Goal: Transaction & Acquisition: Book appointment/travel/reservation

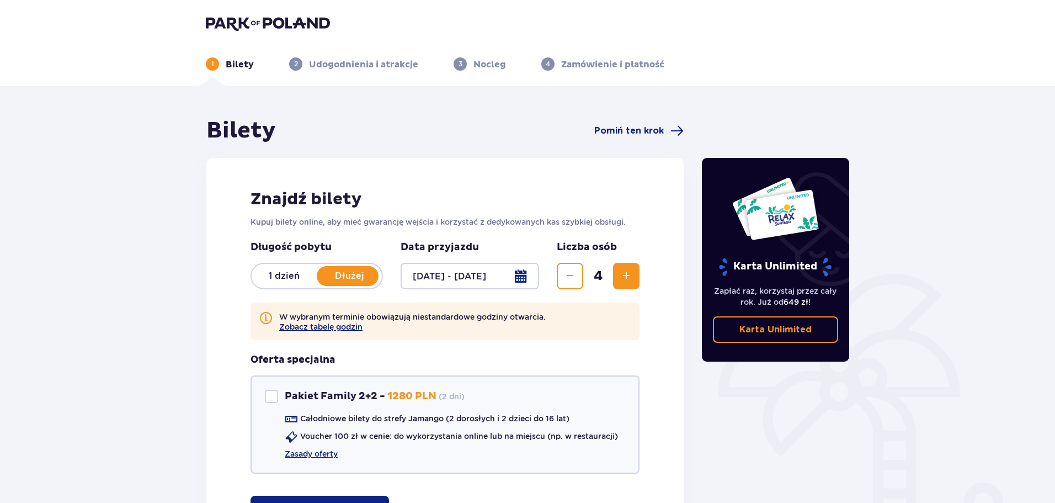
click at [293, 328] on button "Zobacz tabelę godzin" at bounding box center [320, 326] width 83 height 9
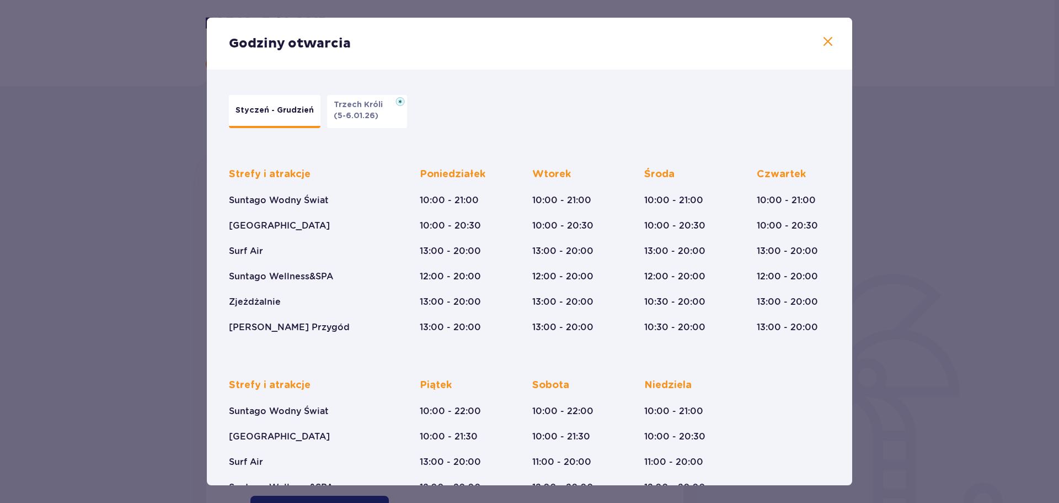
click at [159, 282] on div "Godziny otwarcia Styczeń - Grudzień Trzech Króli (5-6.01.26) Strefy i atrakcje …" at bounding box center [529, 251] width 1059 height 503
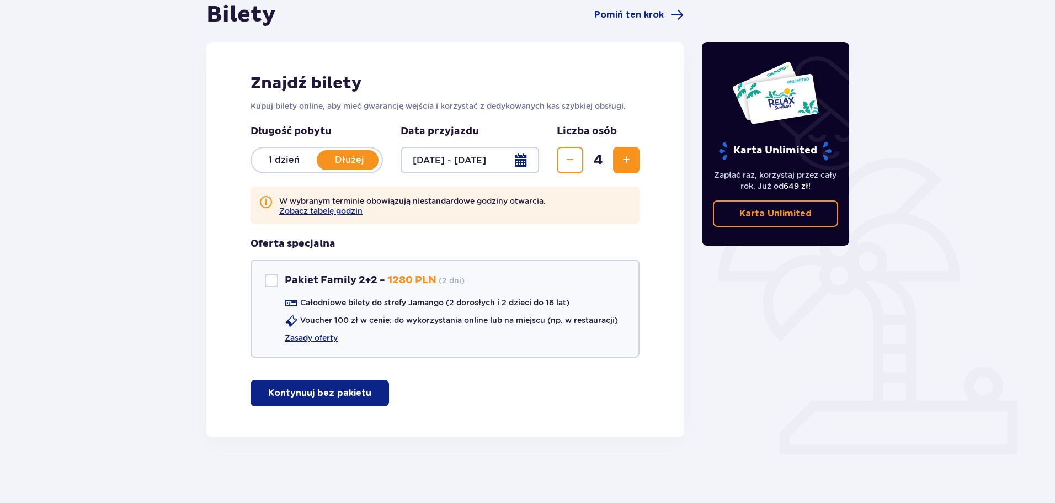
scroll to position [116, 0]
click at [270, 279] on div "Pakiet Family 2+2" at bounding box center [271, 279] width 13 height 13
checkbox input "true"
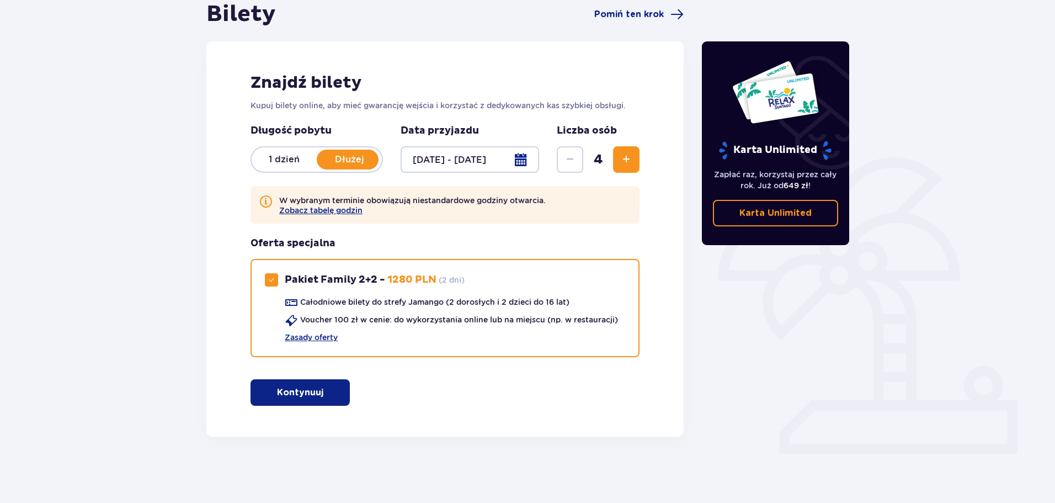
click at [280, 388] on p "Kontynuuj" at bounding box center [300, 392] width 46 height 12
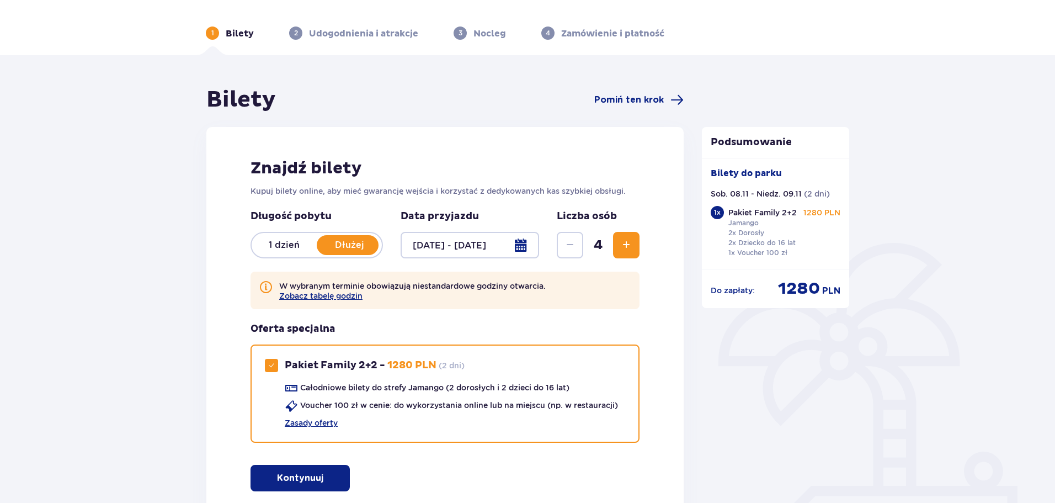
scroll to position [0, 0]
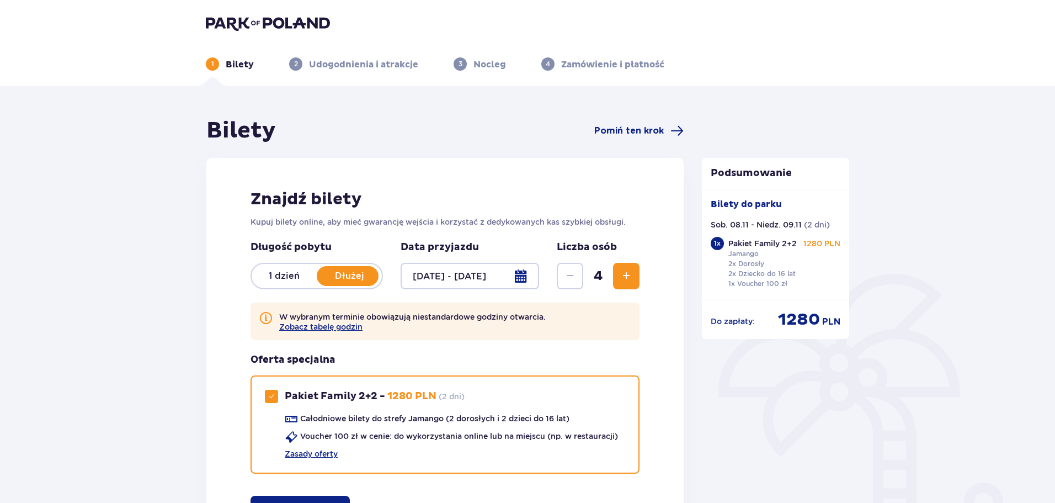
click at [281, 281] on p "1 dzień" at bounding box center [284, 276] width 65 height 12
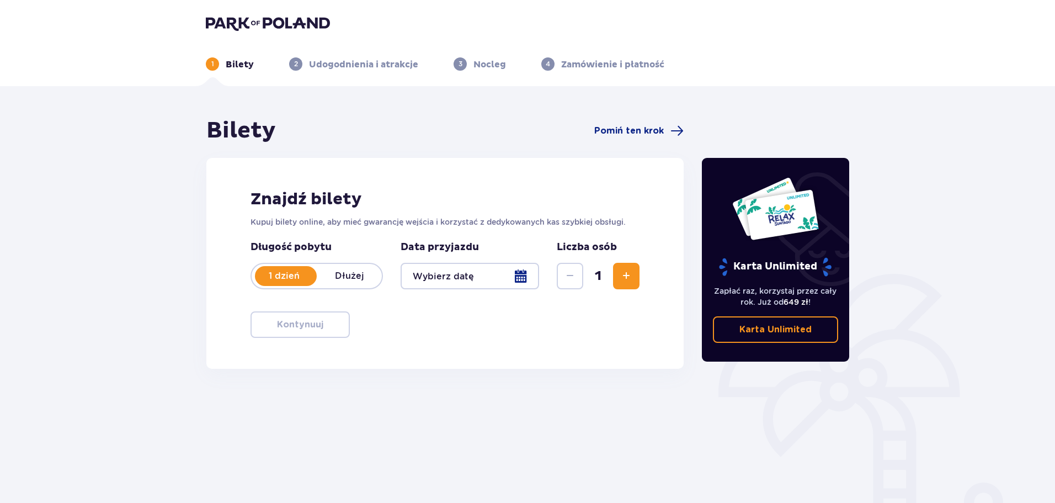
click at [439, 277] on div at bounding box center [469, 276] width 138 height 26
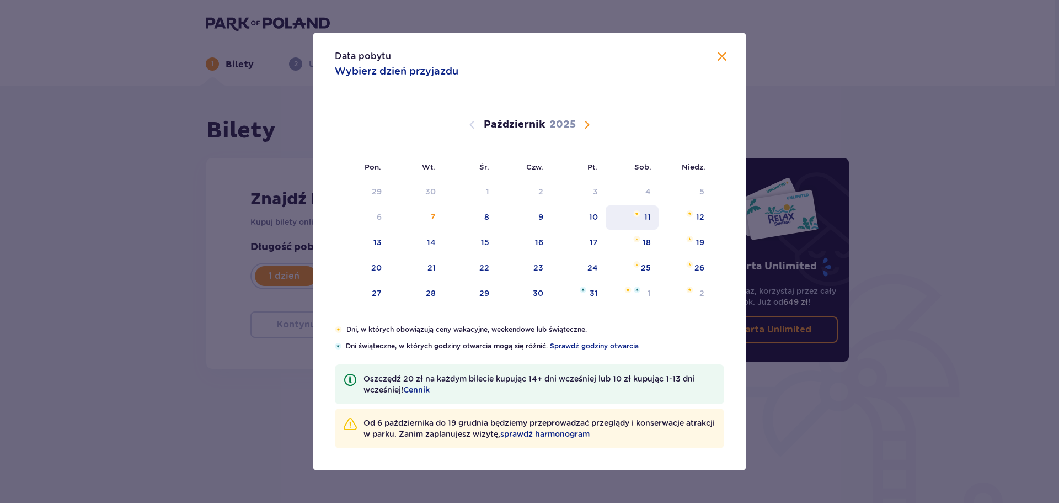
click at [649, 215] on div "11" at bounding box center [647, 216] width 7 height 11
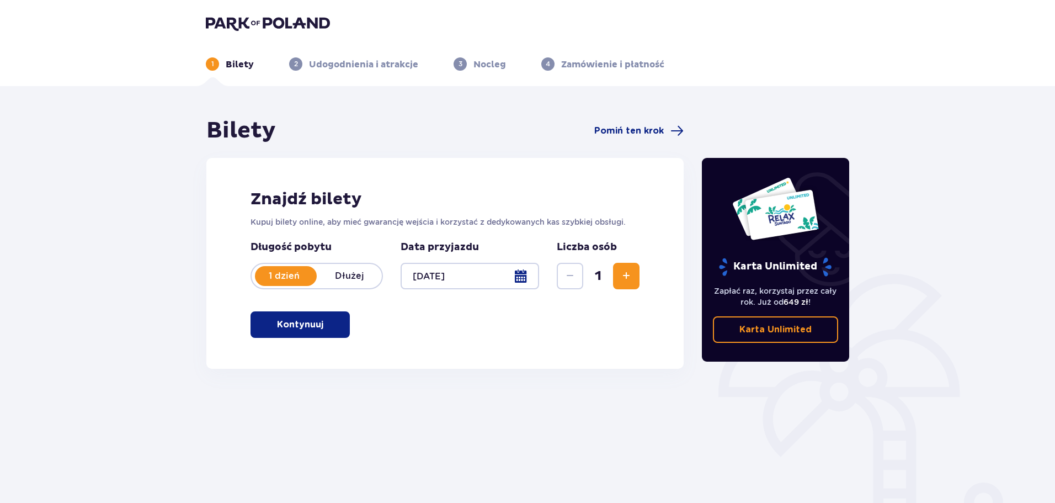
click at [483, 273] on div at bounding box center [469, 276] width 138 height 26
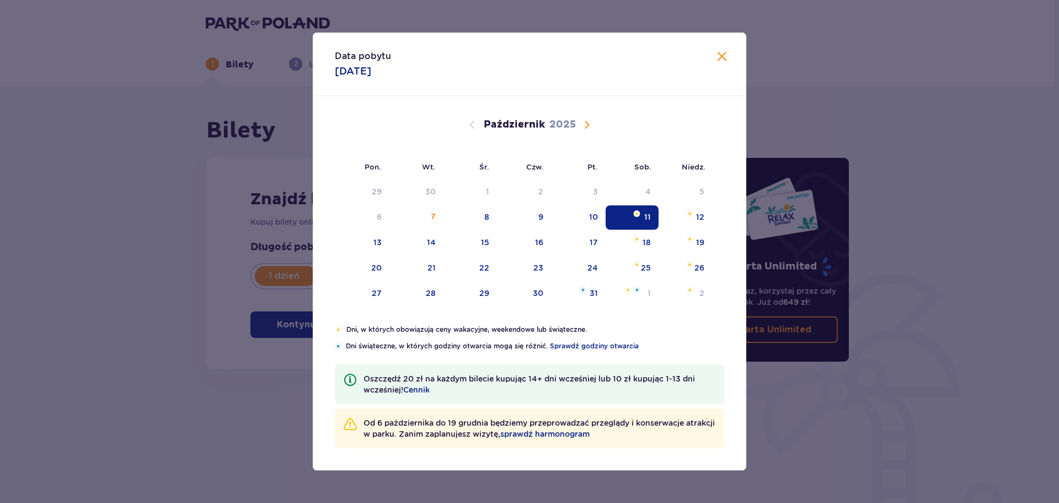
click at [589, 123] on span "Następny miesiąc" at bounding box center [586, 124] width 13 height 13
click at [379, 246] on div "10" at bounding box center [377, 242] width 9 height 11
type input "10.11.25"
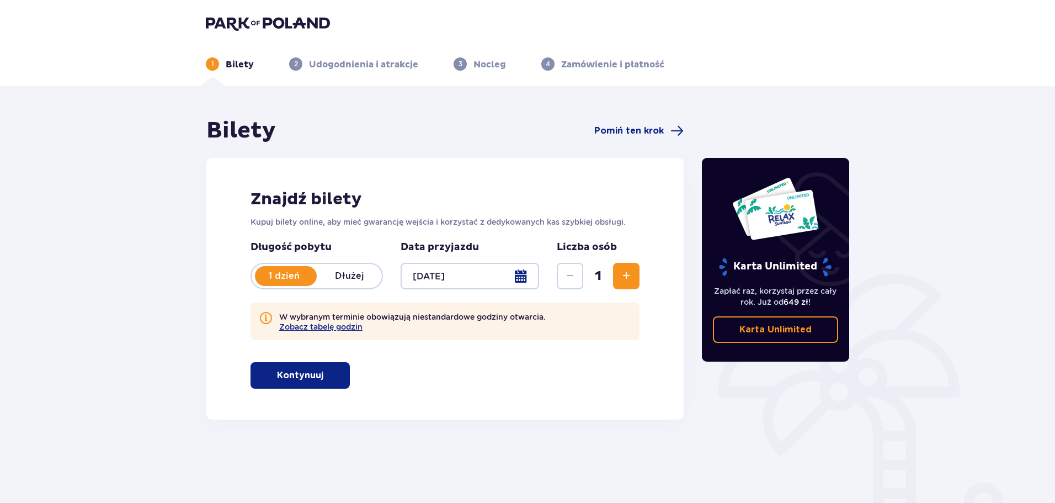
click at [633, 279] on button "Zwiększ" at bounding box center [626, 276] width 26 height 26
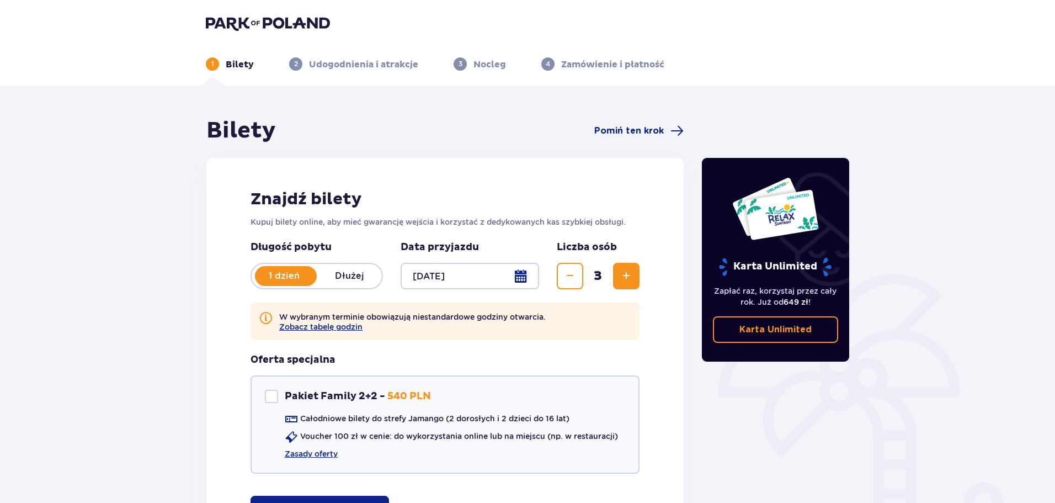
click at [633, 279] on button "Zwiększ" at bounding box center [626, 276] width 26 height 26
click at [275, 398] on div "Pakiet Family 2+2" at bounding box center [271, 395] width 13 height 13
checkbox input "true"
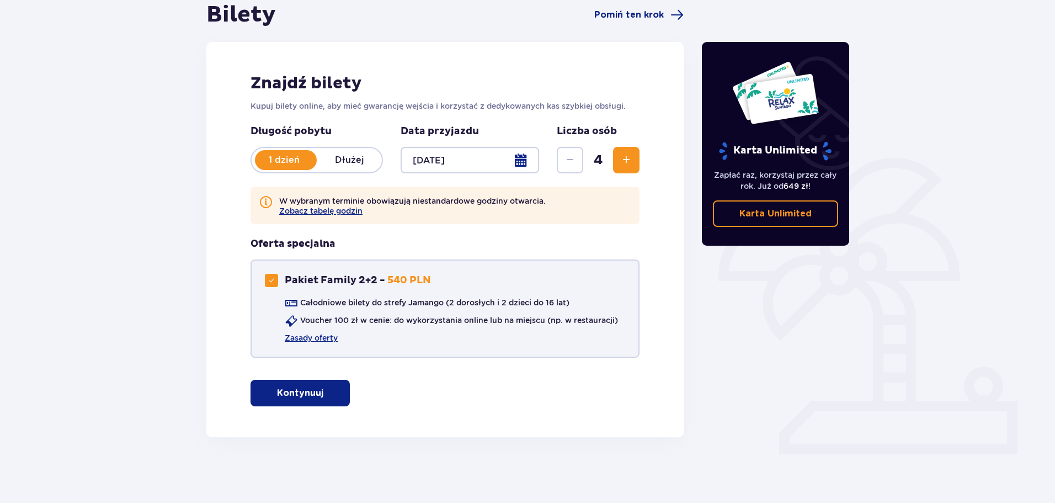
scroll to position [116, 0]
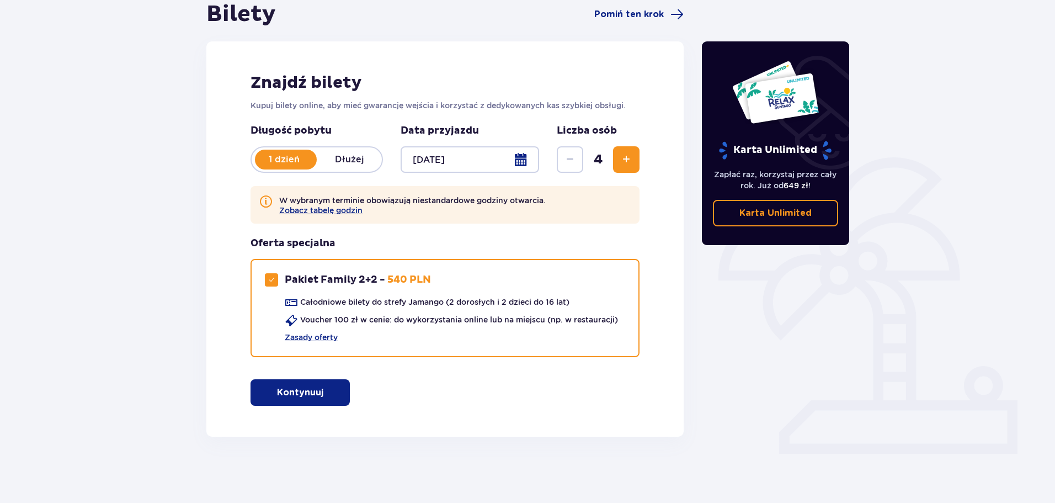
click at [277, 389] on p "Kontynuuj" at bounding box center [300, 392] width 46 height 12
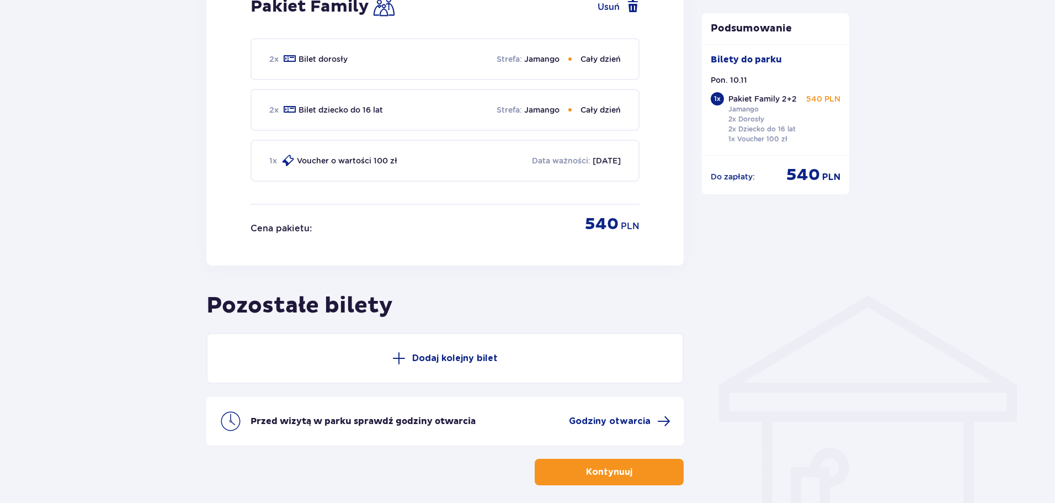
scroll to position [649, 0]
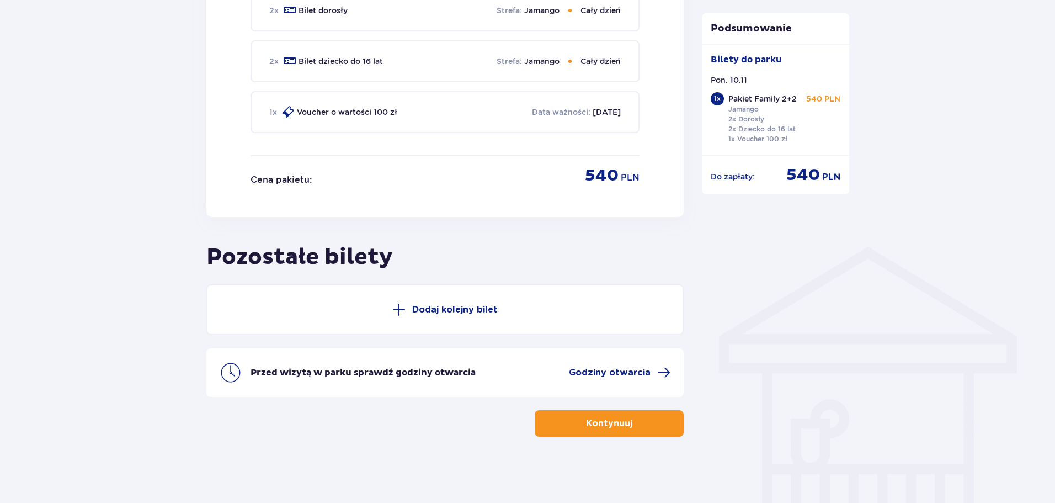
click at [602, 419] on p "Kontynuuj" at bounding box center [609, 423] width 46 height 12
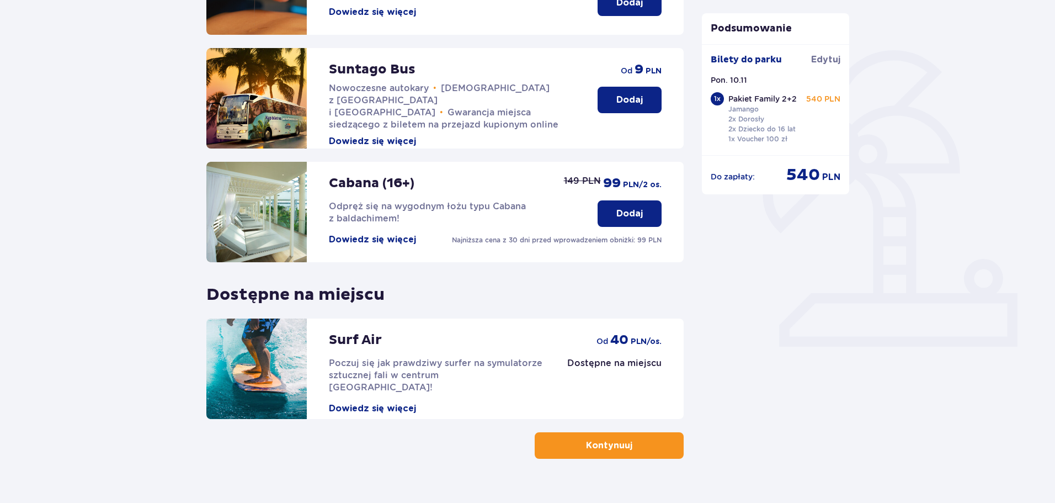
scroll to position [245, 0]
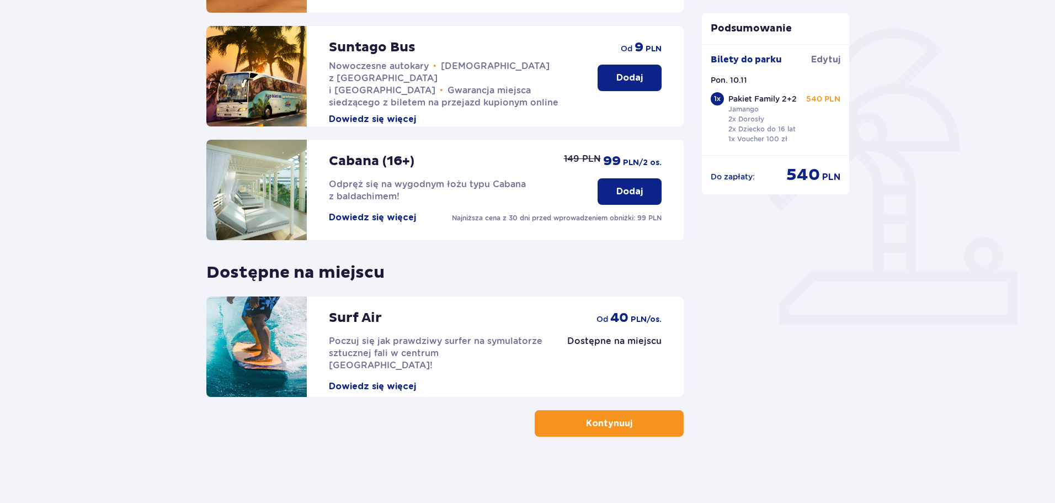
click at [615, 418] on p "Kontynuuj" at bounding box center [609, 423] width 46 height 12
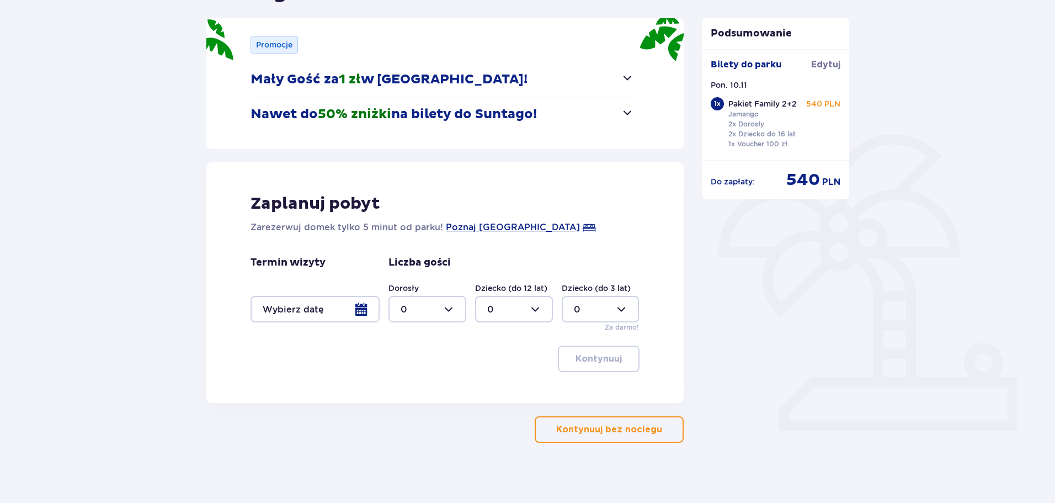
scroll to position [146, 0]
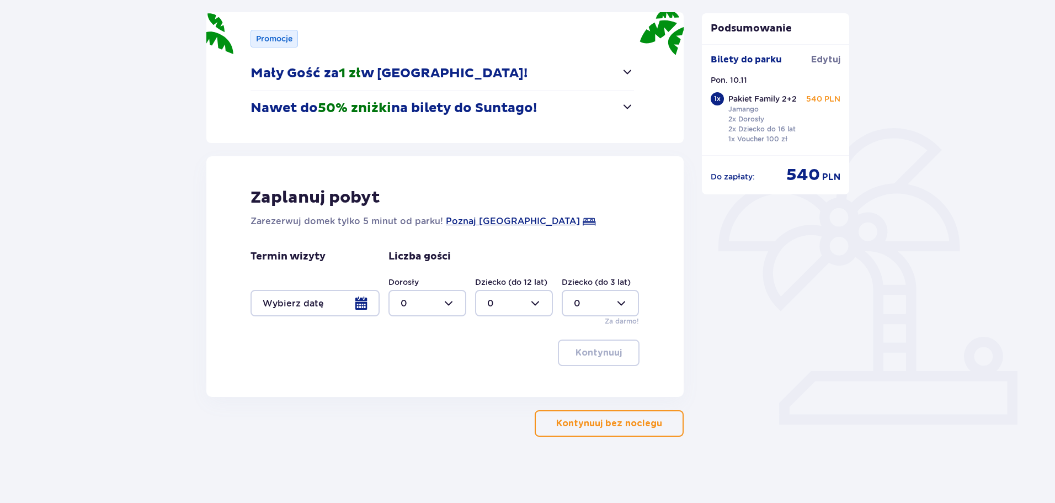
click at [363, 302] on div at bounding box center [314, 303] width 129 height 26
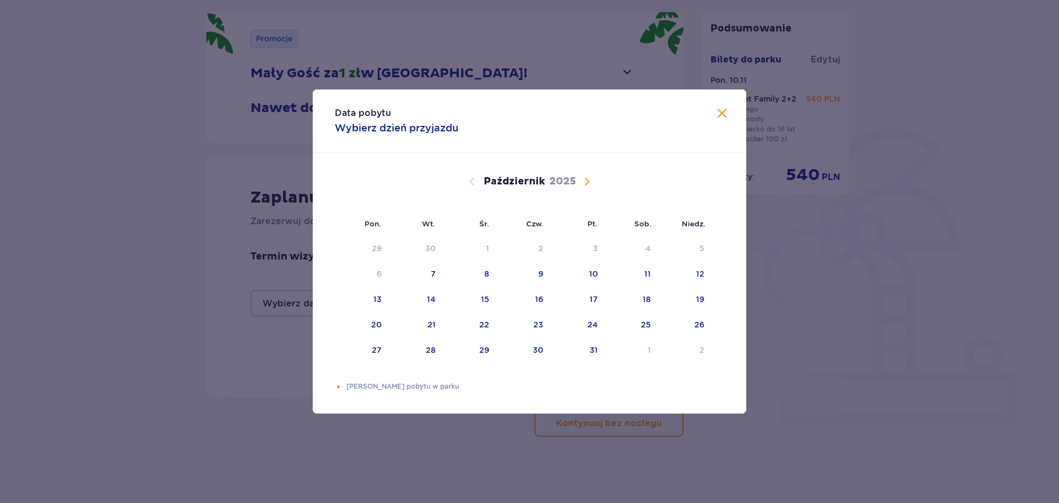
click at [585, 181] on span "Następny miesiąc" at bounding box center [586, 181] width 13 height 13
click at [701, 275] on div "9" at bounding box center [701, 273] width 5 height 11
click at [434, 295] on div "11" at bounding box center [432, 298] width 7 height 11
type input "09.11.25 - 11.11.25"
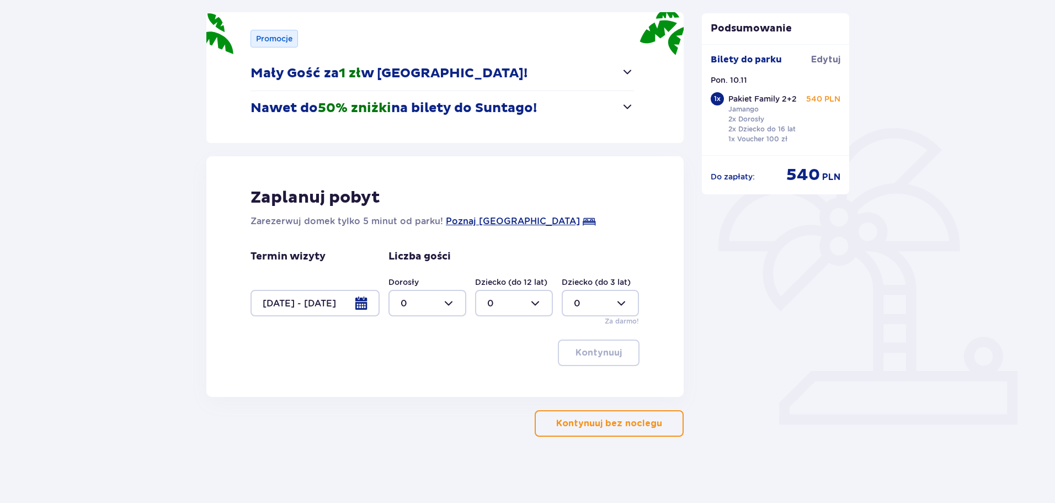
click at [452, 301] on div at bounding box center [427, 303] width 78 height 26
click at [412, 379] on div "2" at bounding box center [427, 383] width 54 height 12
type input "2"
click at [540, 305] on div at bounding box center [514, 303] width 78 height 26
click at [497, 381] on div "2" at bounding box center [514, 383] width 54 height 12
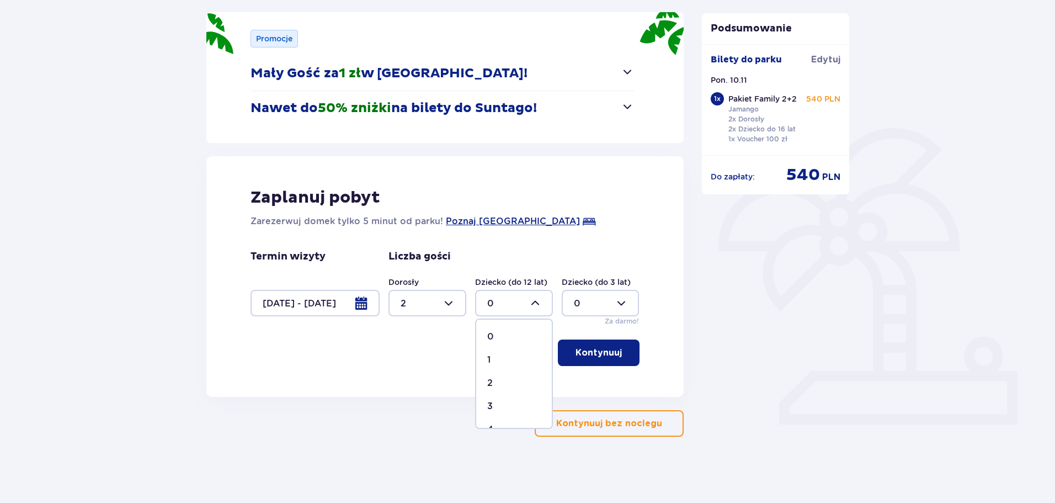
type input "2"
click at [587, 355] on p "Kontynuuj" at bounding box center [598, 352] width 46 height 12
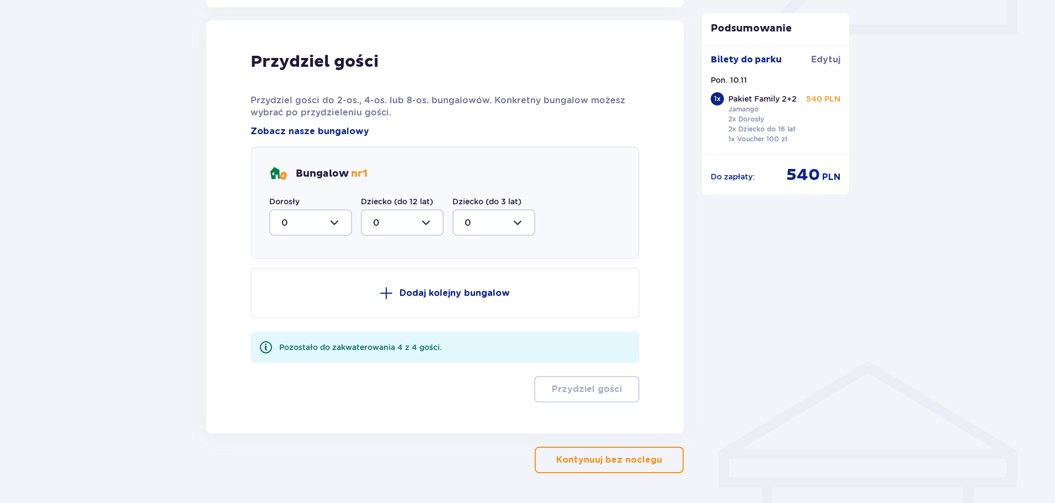
scroll to position [542, 0]
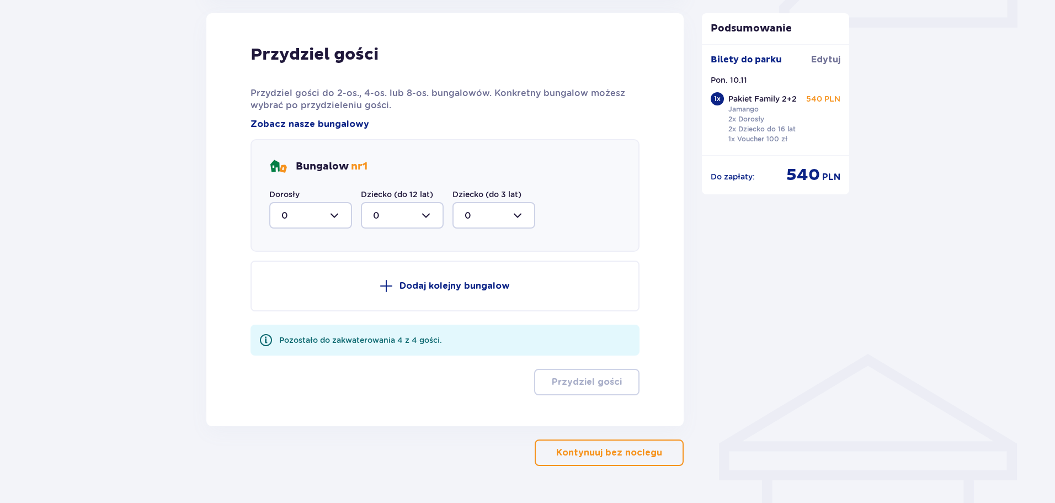
click at [337, 217] on div at bounding box center [310, 215] width 83 height 26
click at [315, 292] on div "2" at bounding box center [310, 295] width 58 height 12
type input "2"
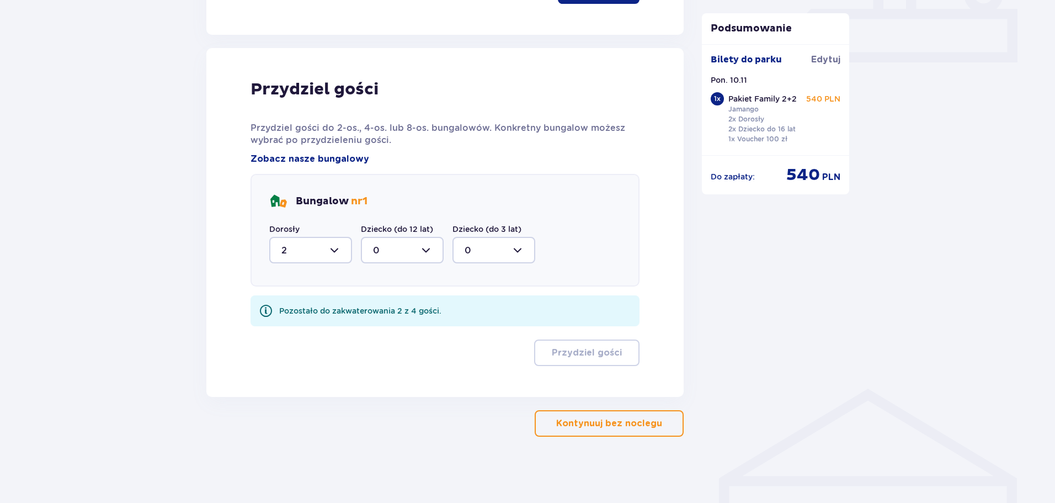
scroll to position [508, 0]
click at [426, 245] on div at bounding box center [402, 250] width 83 height 26
click at [405, 331] on div "2" at bounding box center [402, 330] width 58 height 12
type input "2"
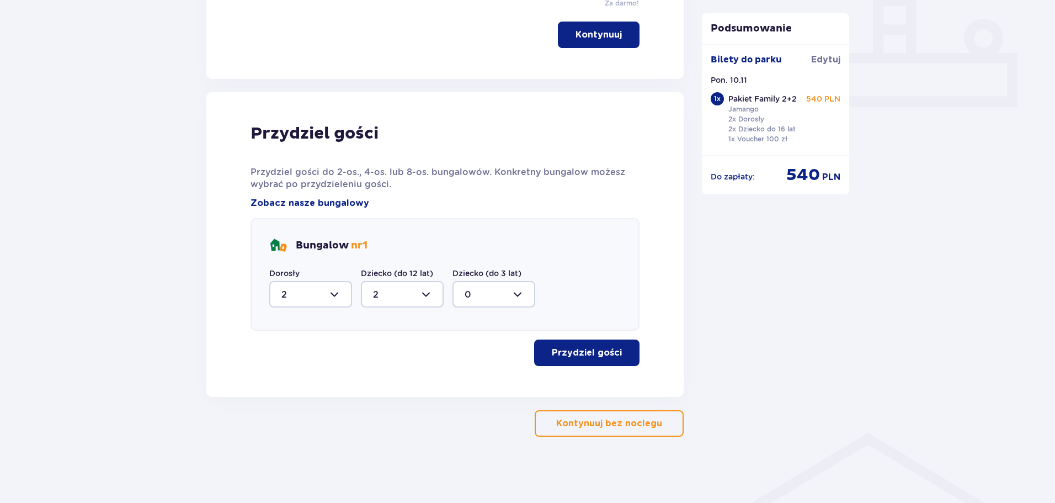
click at [576, 350] on p "Przydziel gości" at bounding box center [587, 352] width 70 height 12
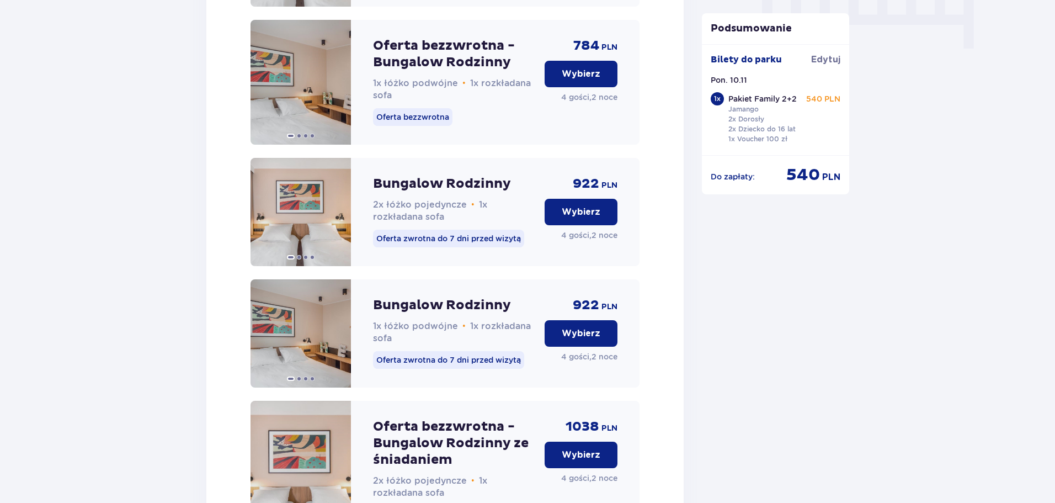
scroll to position [970, 0]
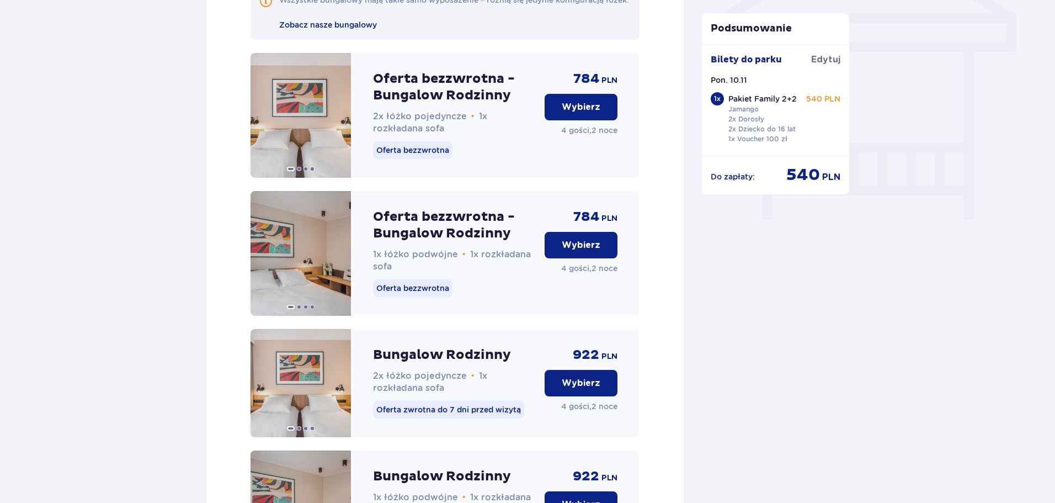
click at [575, 251] on p "Wybierz" at bounding box center [581, 245] width 39 height 12
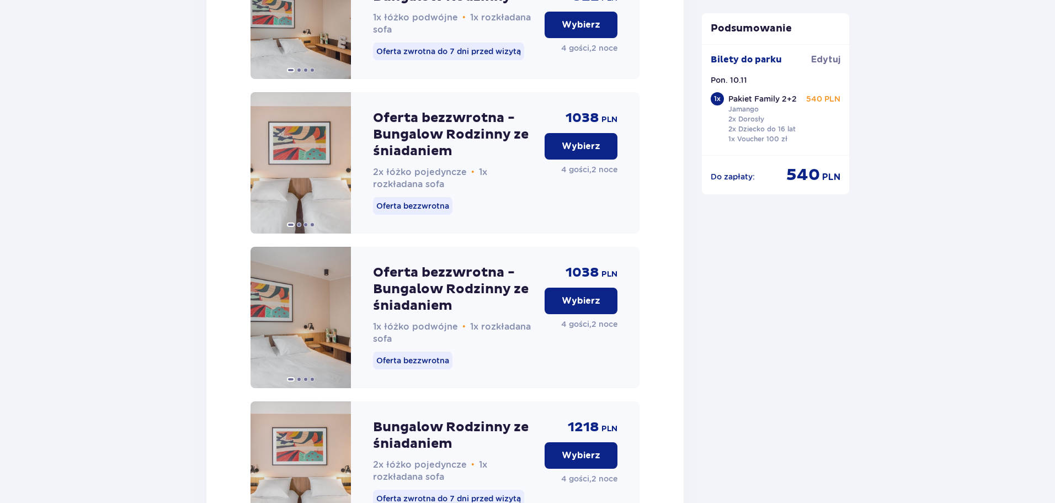
scroll to position [1395, 0]
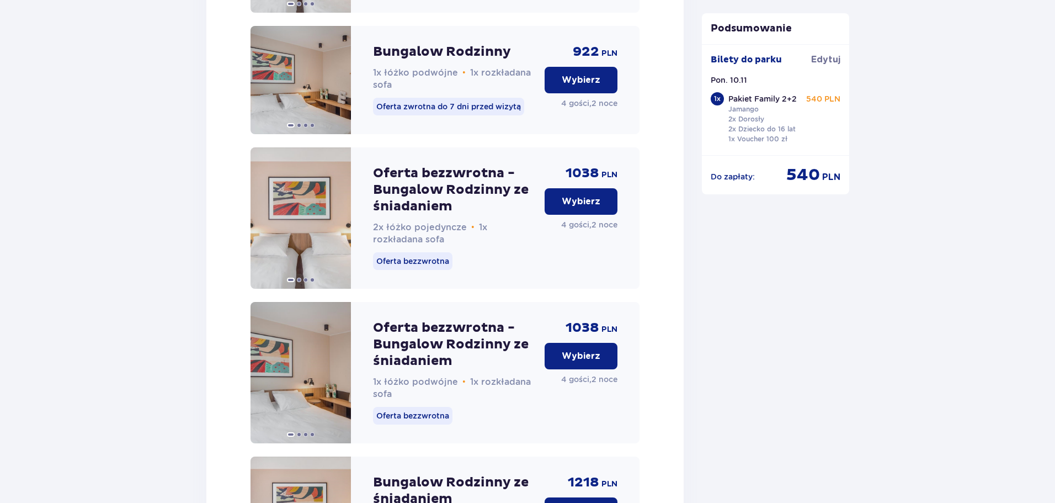
click at [576, 205] on button "Wybierz" at bounding box center [580, 201] width 73 height 26
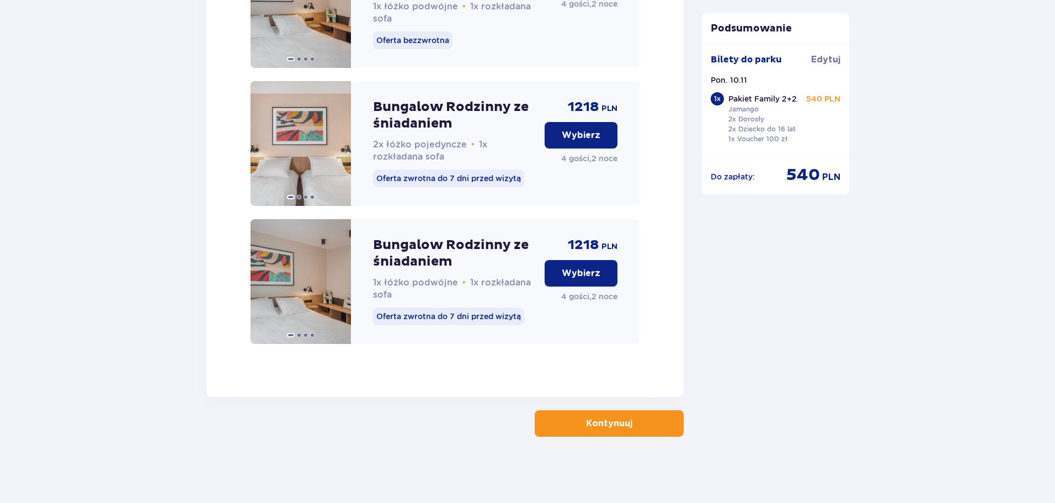
scroll to position [1781, 0]
click at [586, 420] on p "Kontynuuj" at bounding box center [609, 423] width 46 height 12
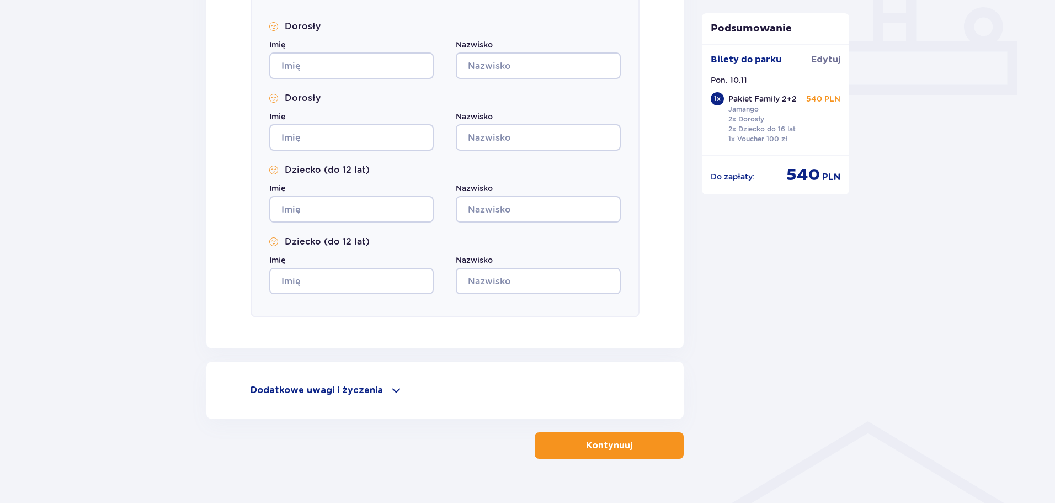
scroll to position [497, 0]
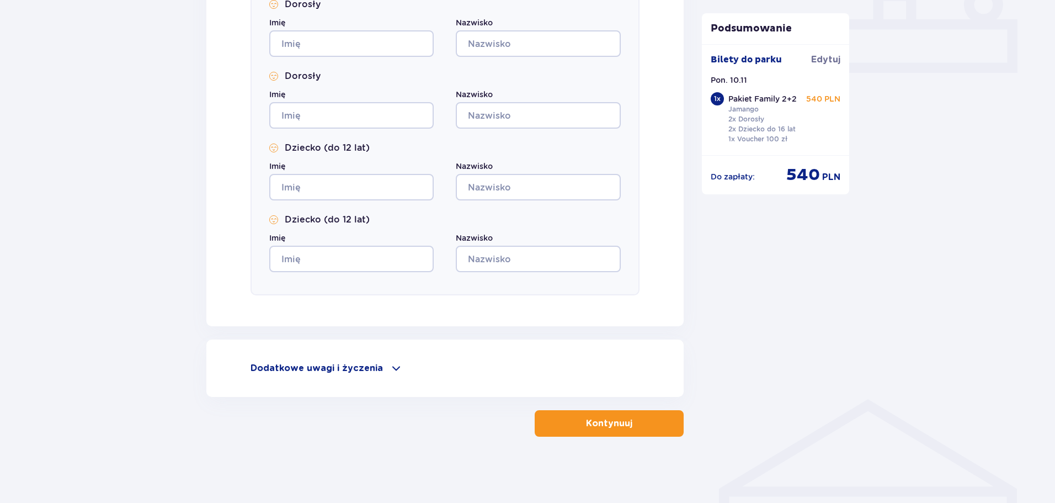
click at [389, 370] on span at bounding box center [395, 367] width 13 height 13
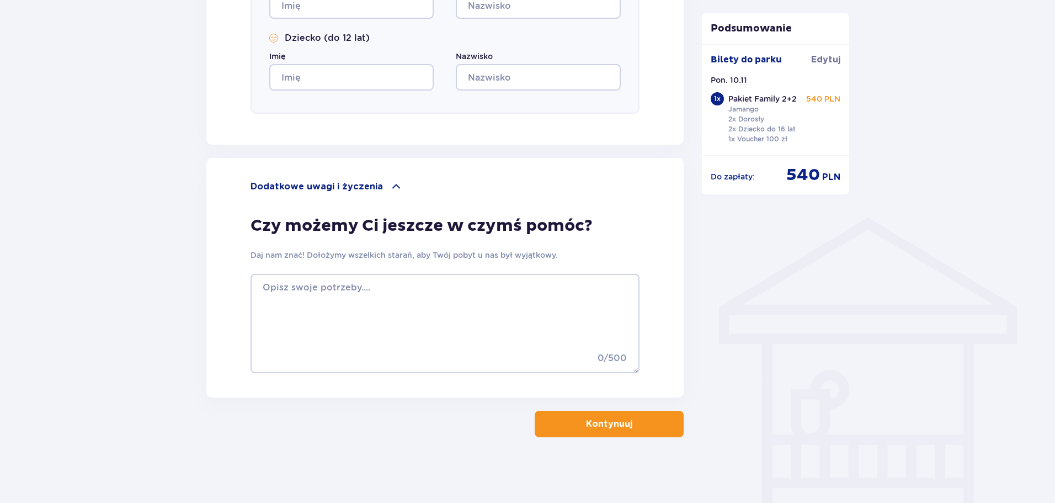
scroll to position [679, 0]
click at [568, 420] on button "Kontynuuj" at bounding box center [609, 423] width 149 height 26
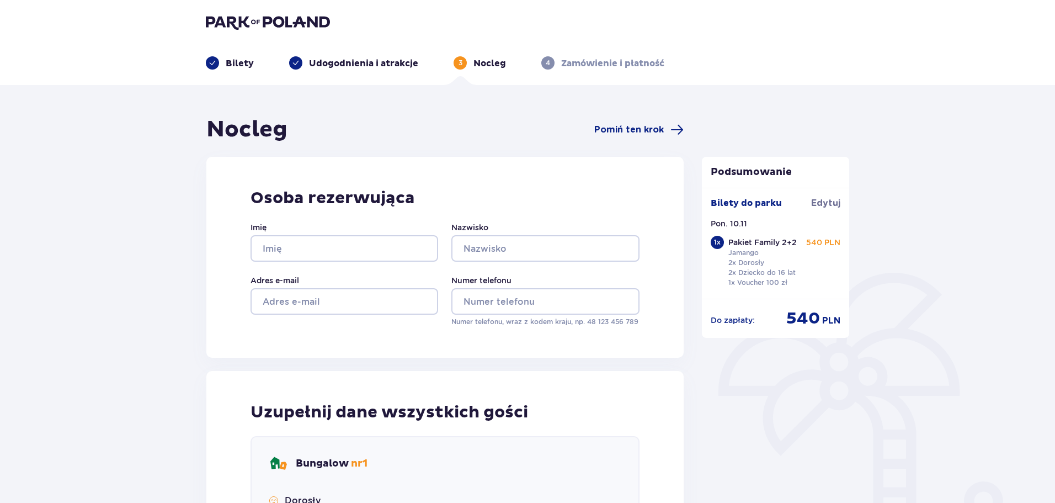
scroll to position [0, 0]
